Goal: Check status: Check status

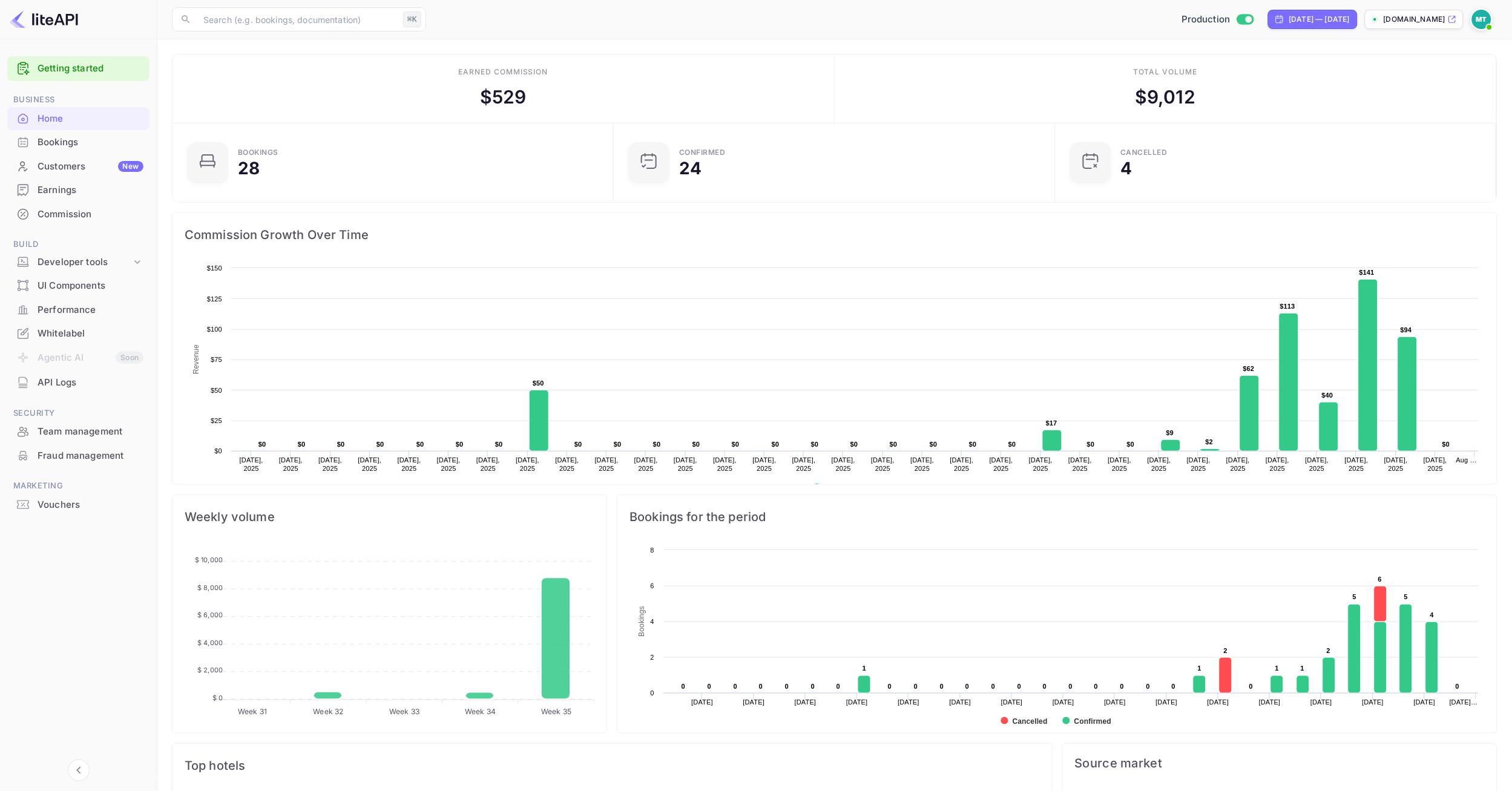
scroll to position [197, 433]
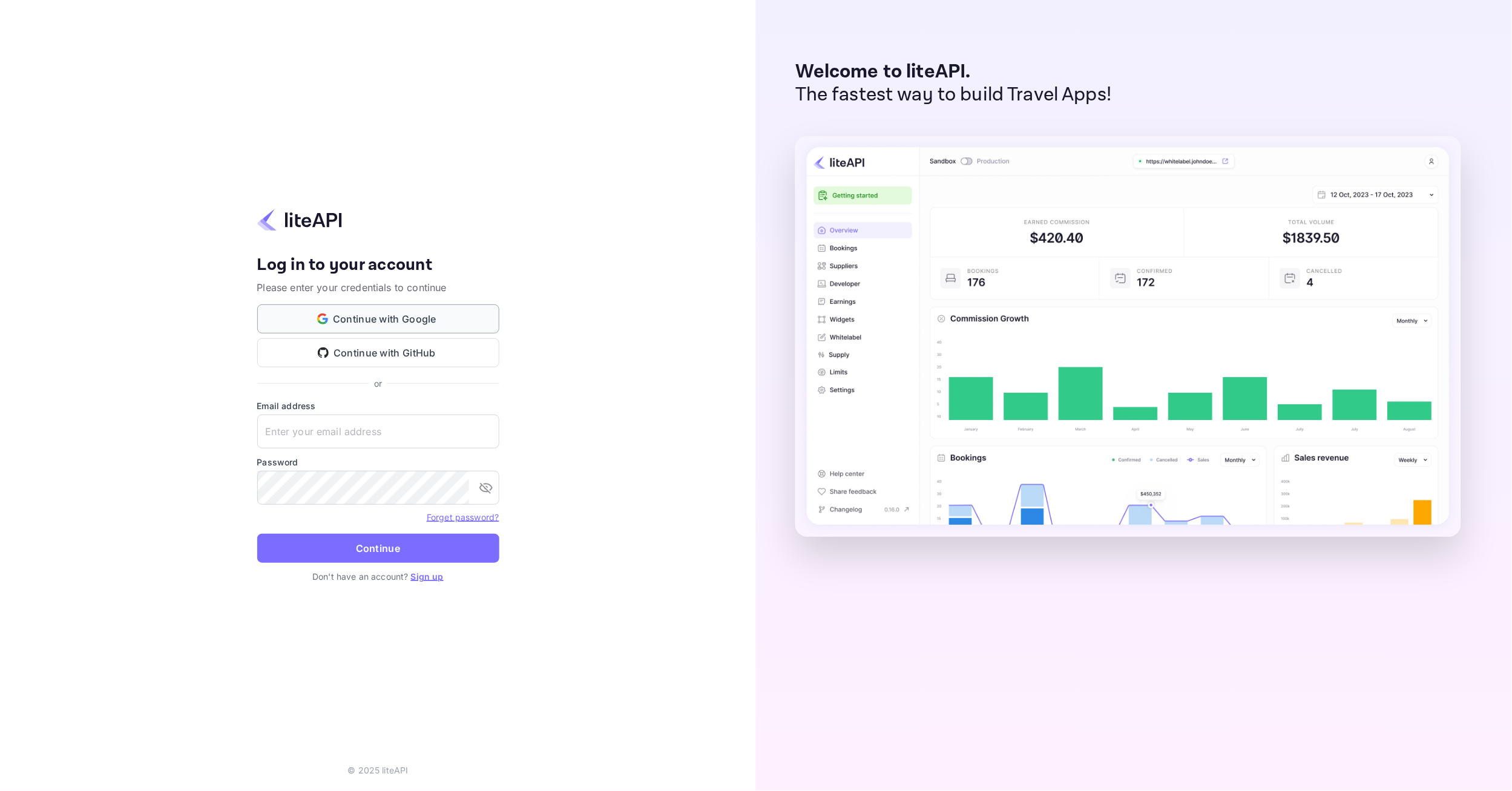
click at [384, 327] on button "Continue with Google" at bounding box center [378, 319] width 242 height 29
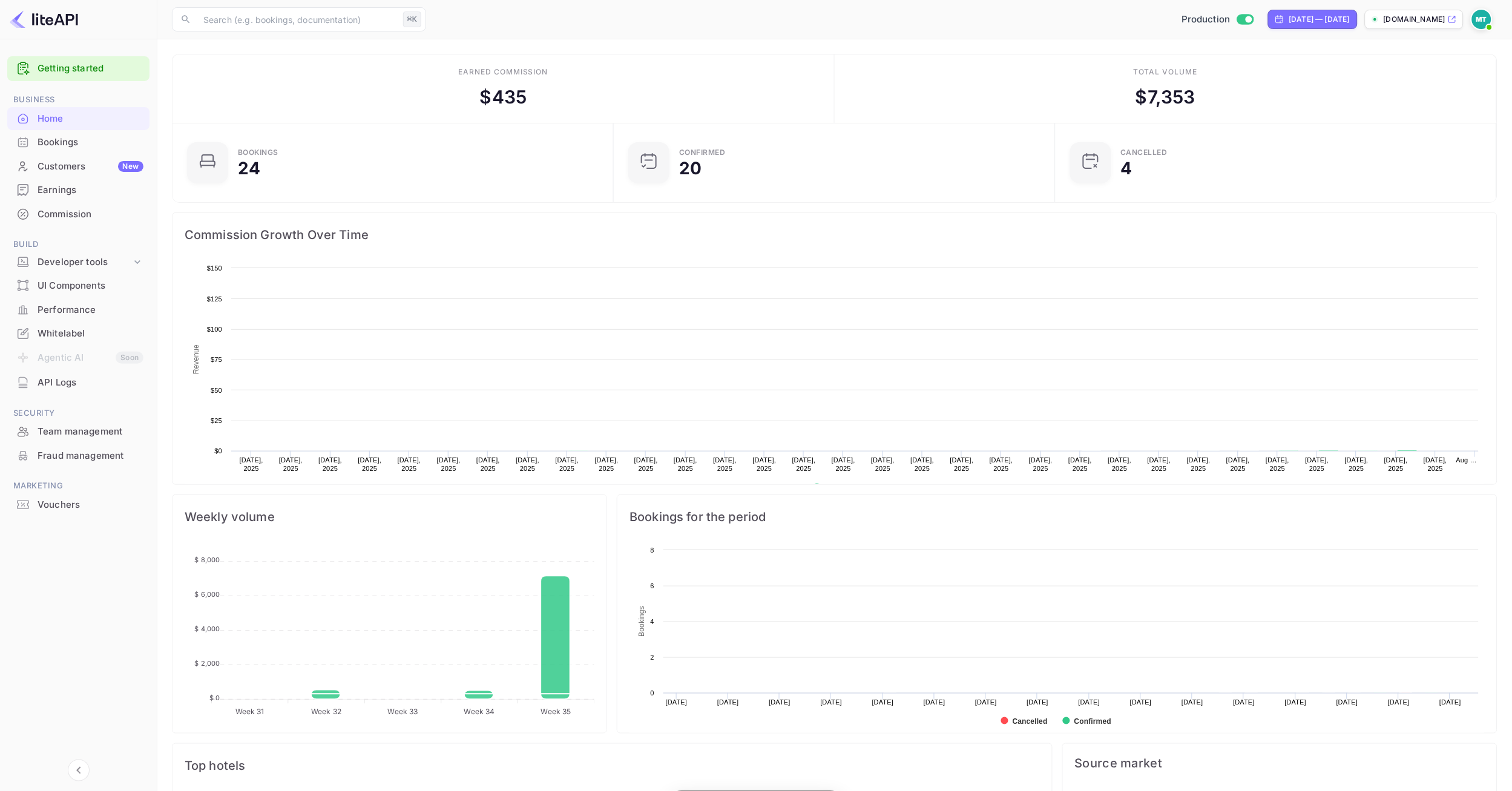
scroll to position [197, 433]
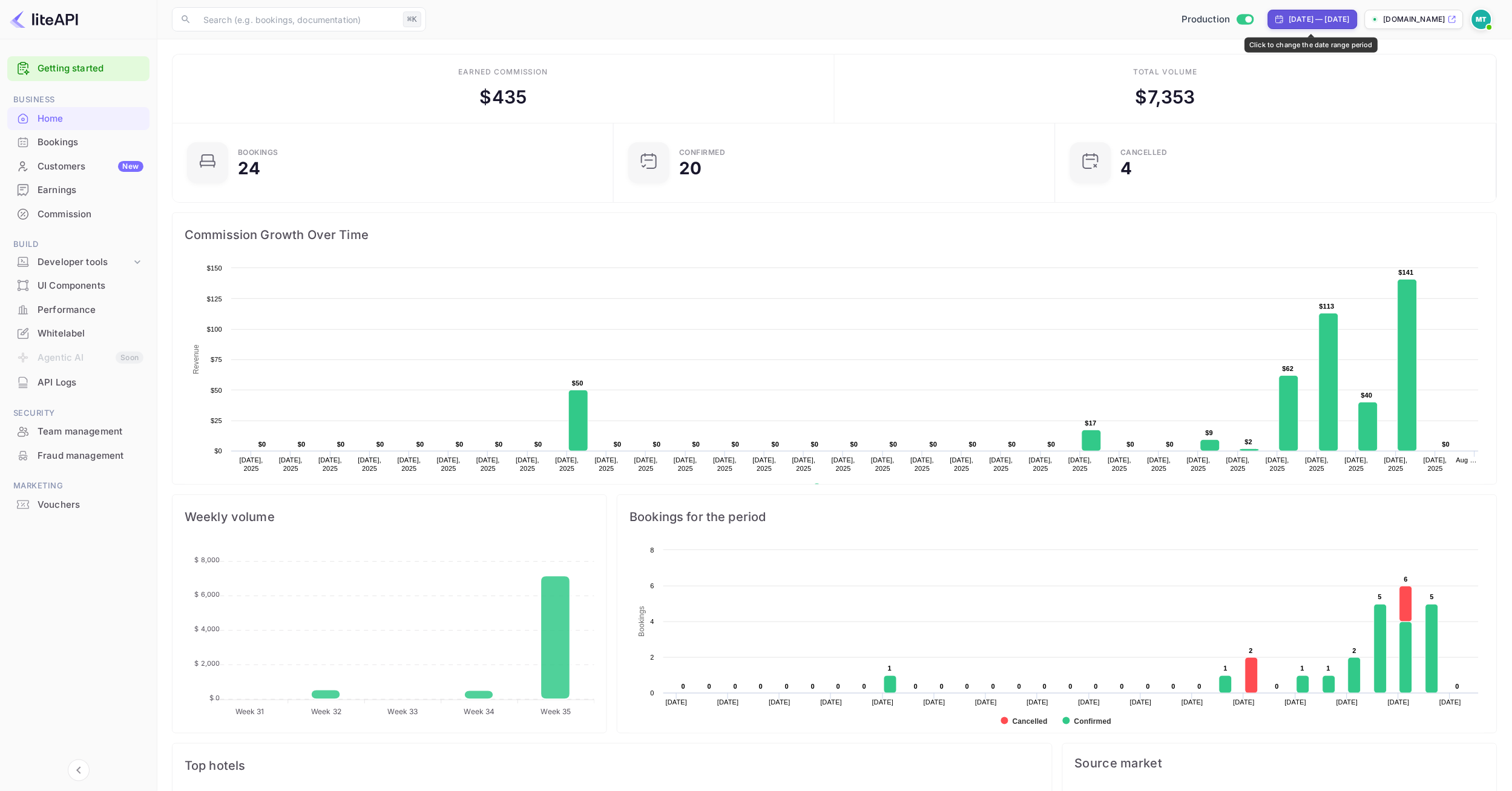
click at [1318, 16] on div "Jul 30, 2025 — Aug 29, 2025" at bounding box center [1319, 19] width 61 height 11
select select "6"
select select "2025"
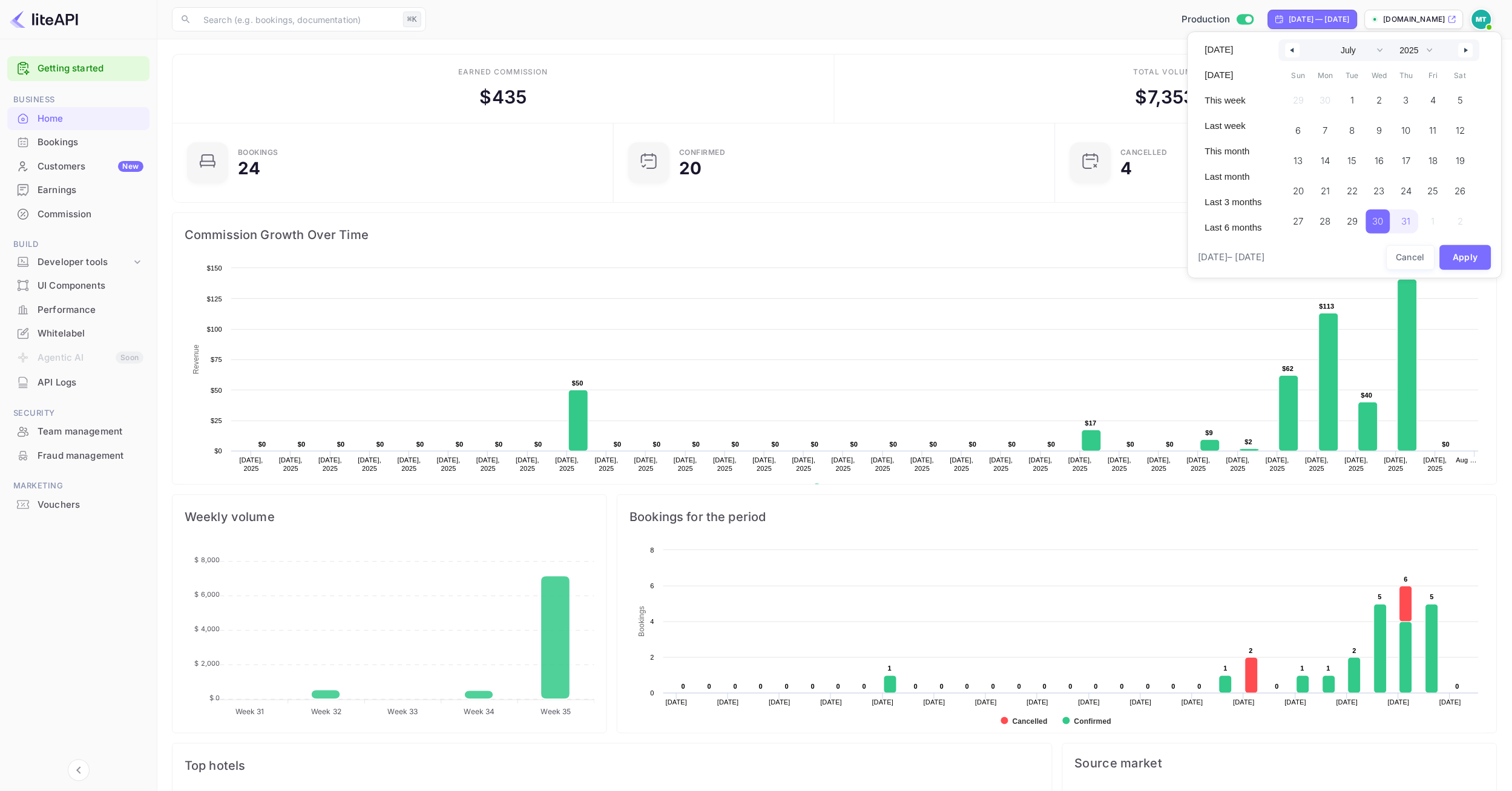
click at [1463, 52] on button "button" at bounding box center [1465, 50] width 15 height 15
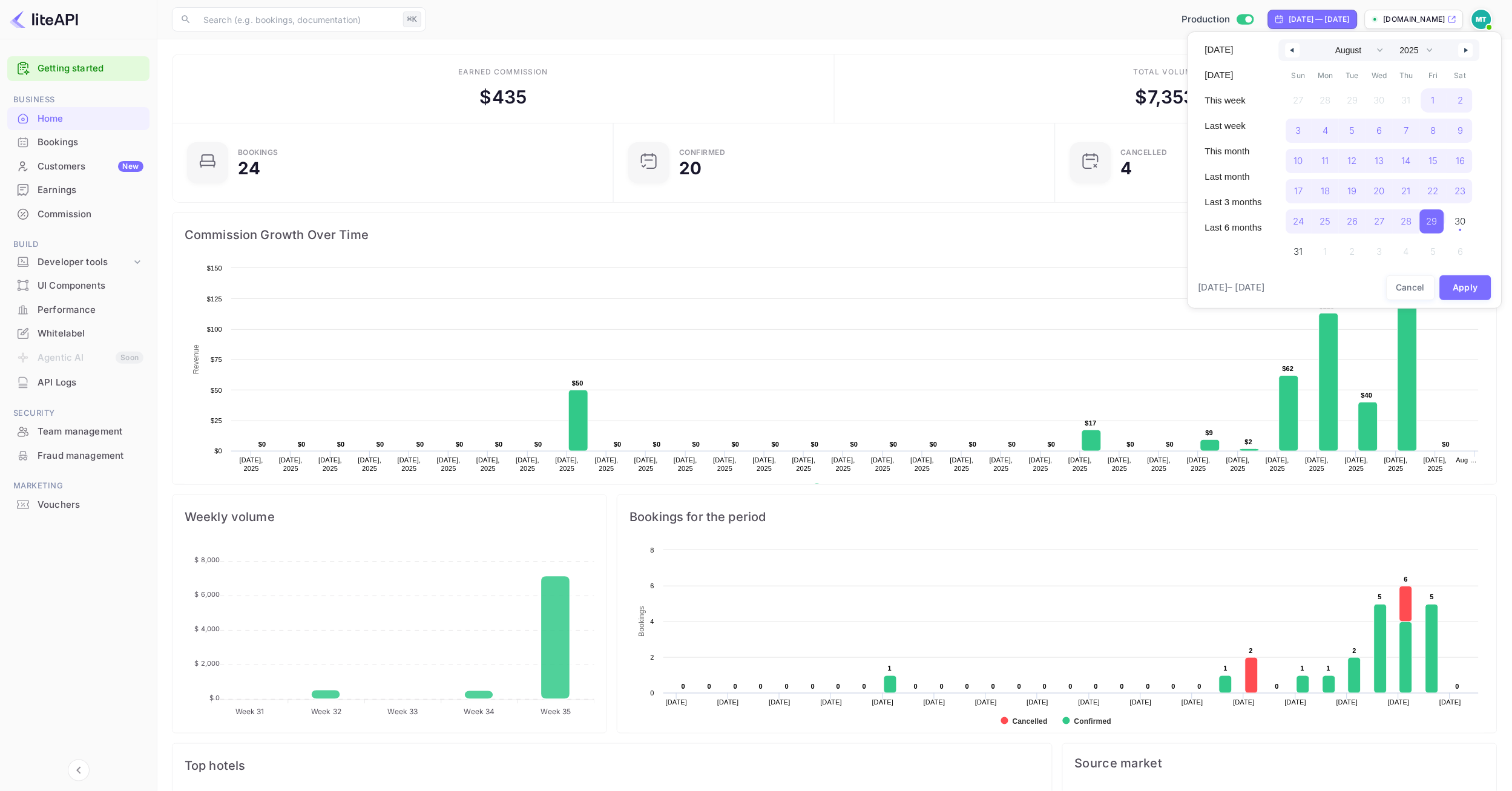
click at [1463, 52] on button "button" at bounding box center [1465, 50] width 15 height 15
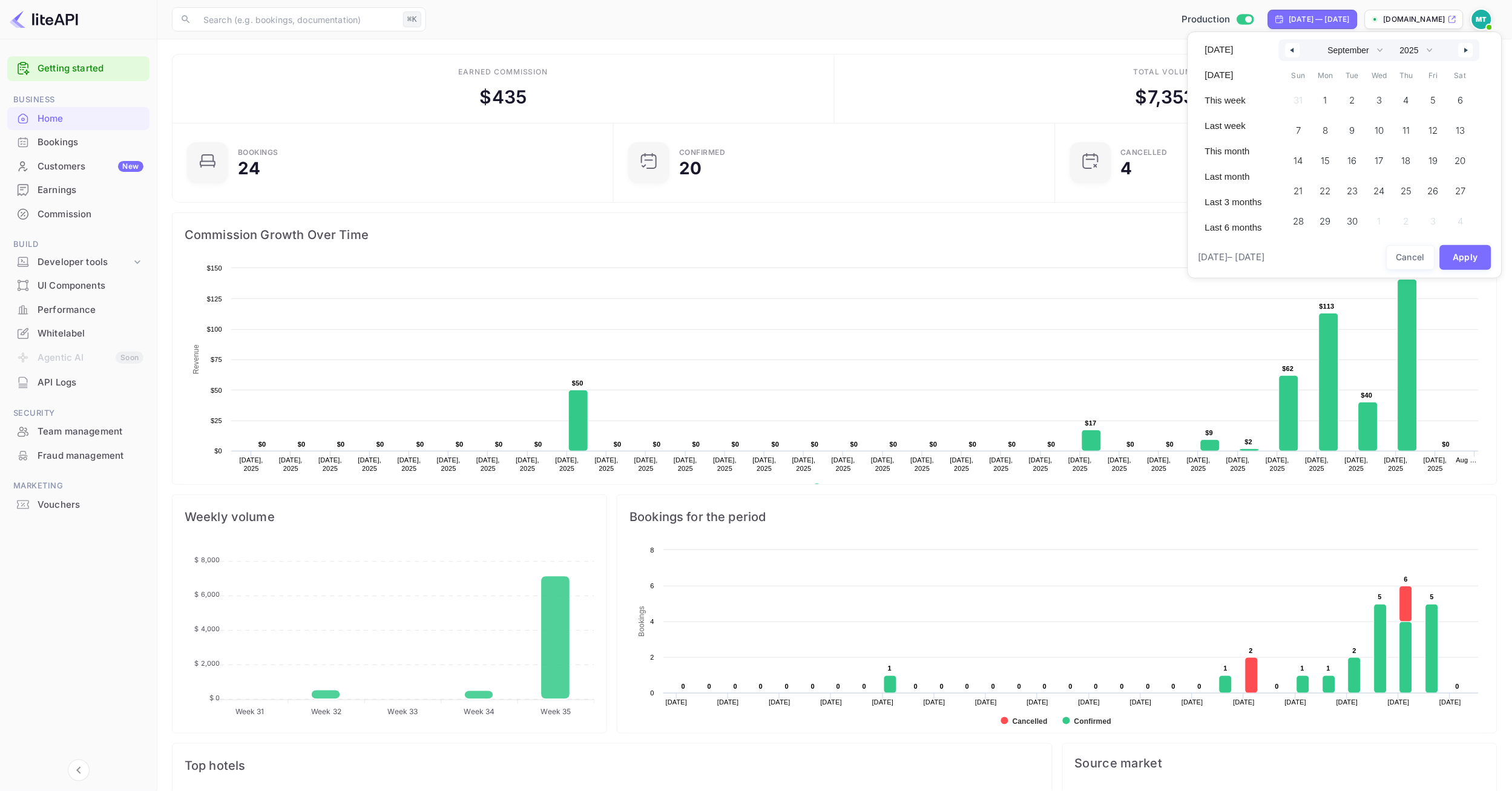
click at [1463, 52] on button "button" at bounding box center [1465, 50] width 15 height 15
click at [1290, 51] on icon "button" at bounding box center [1291, 50] width 6 height 5
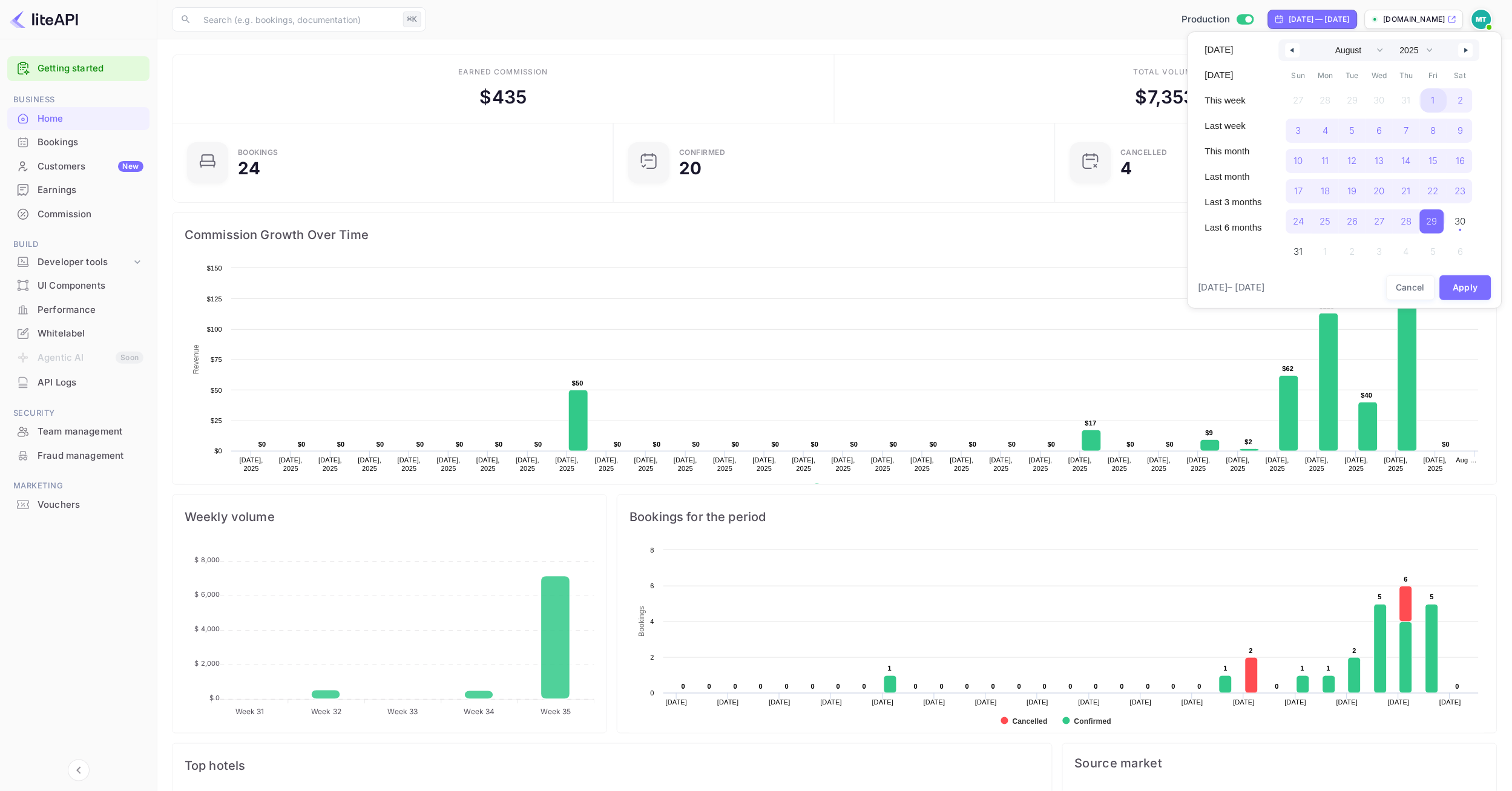
click at [1426, 98] on span "1" at bounding box center [1434, 100] width 27 height 24
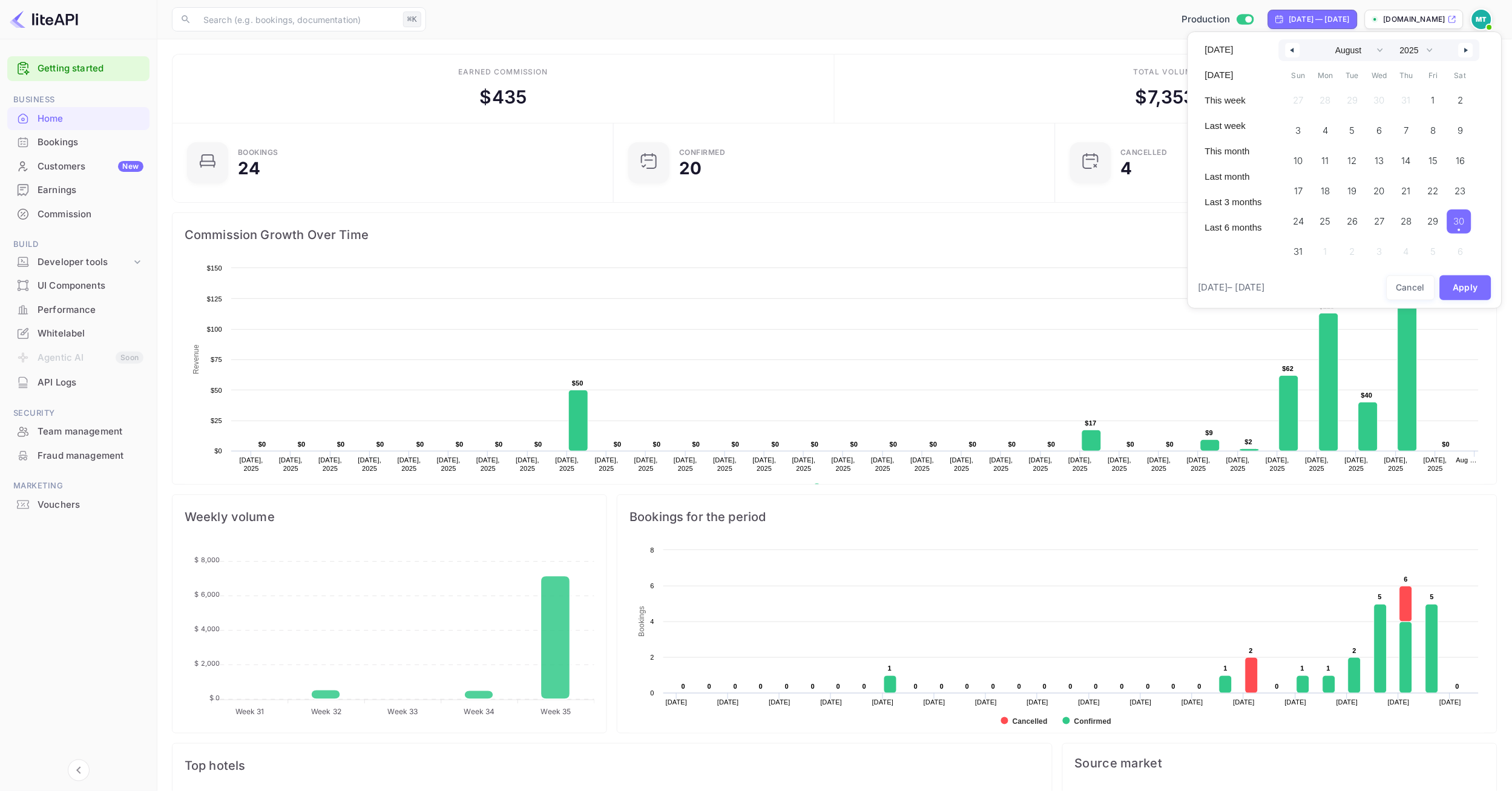
click at [1460, 227] on span "30" at bounding box center [1458, 222] width 11 height 22
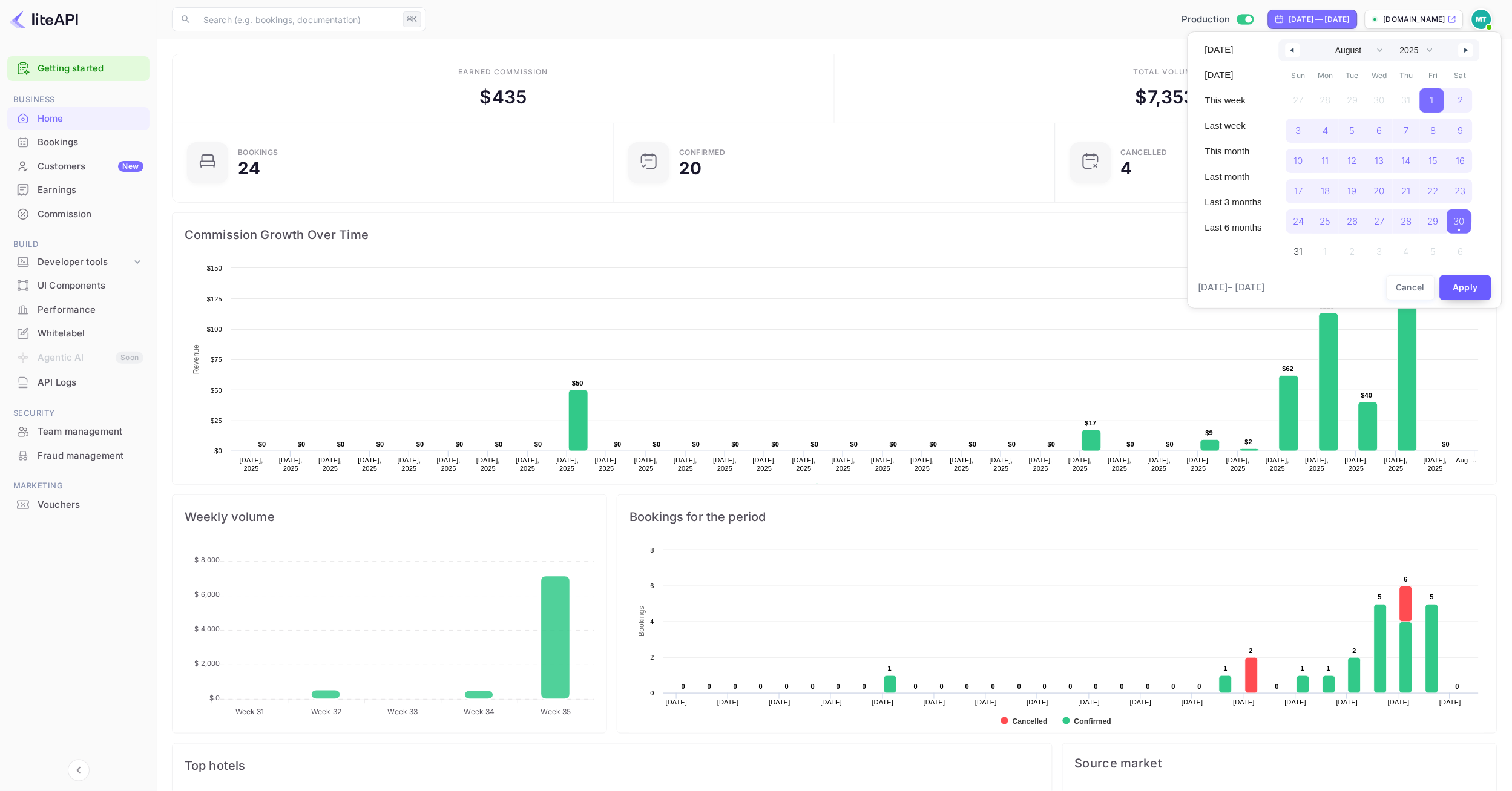
click at [1464, 289] on button "Apply" at bounding box center [1465, 287] width 52 height 24
select select "6"
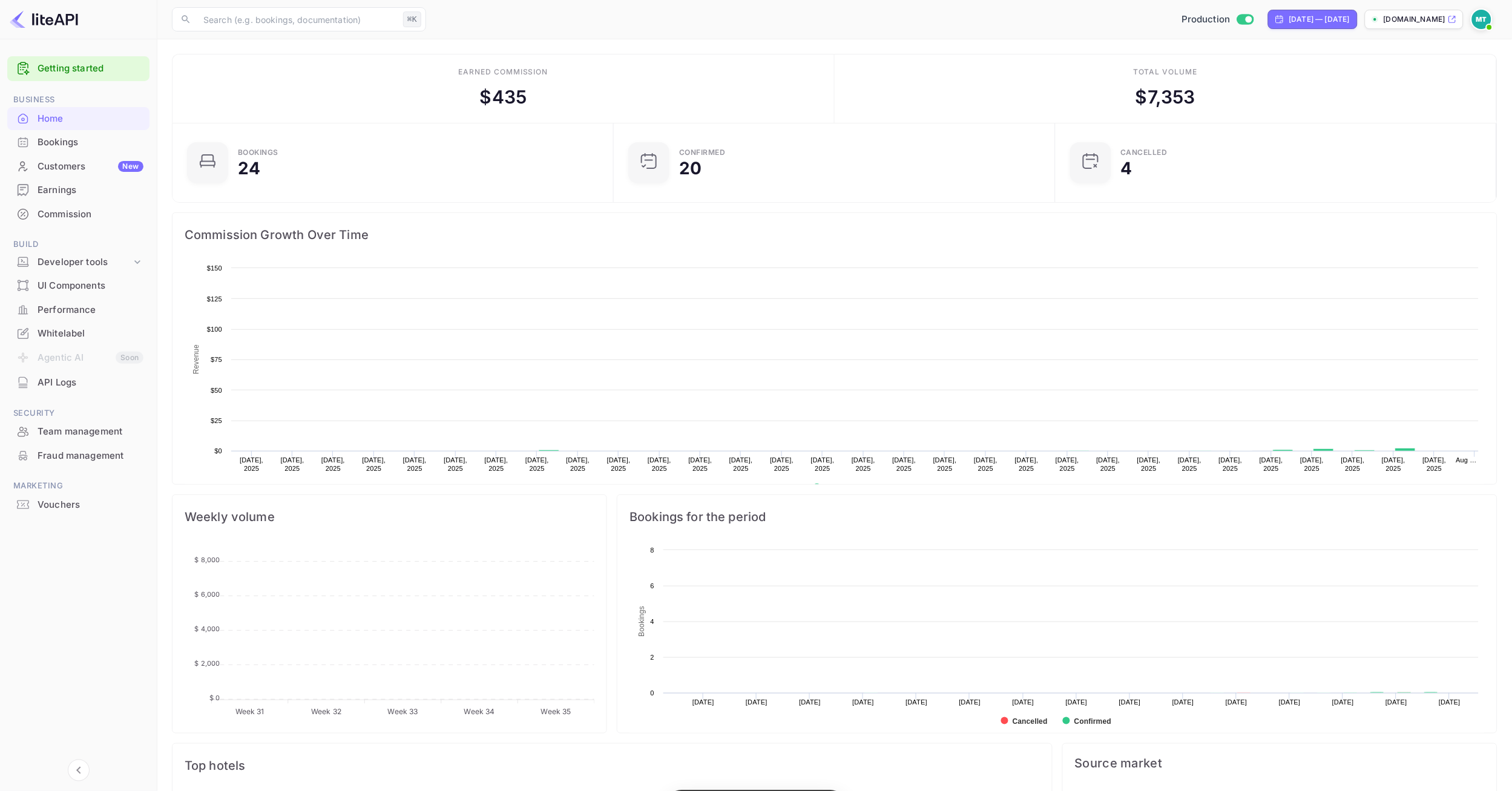
scroll to position [197, 433]
